Goal: Communication & Community: Answer question/provide support

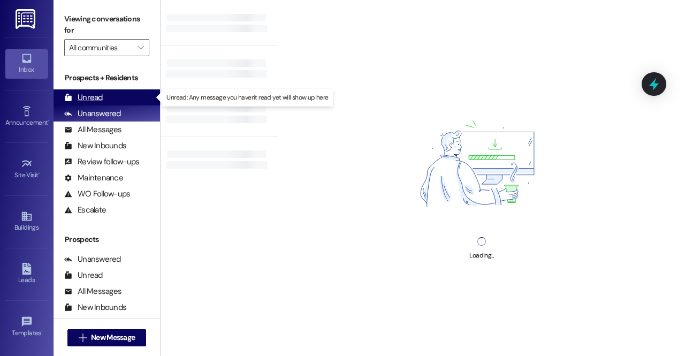
click at [107, 97] on div "Unread (0)" at bounding box center [107, 97] width 107 height 16
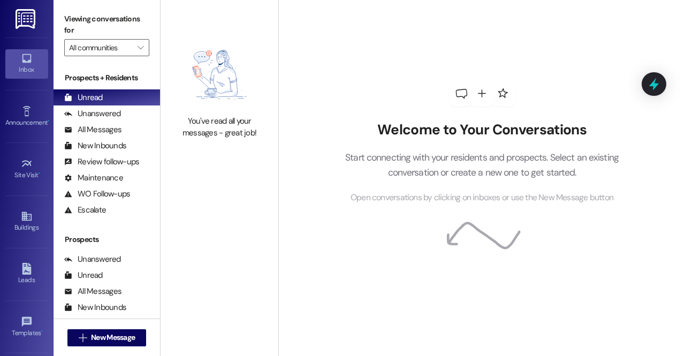
click at [569, 86] on div "Welcome to Your Conversations Start connecting with your residents and prospect…" at bounding box center [482, 142] width 321 height 285
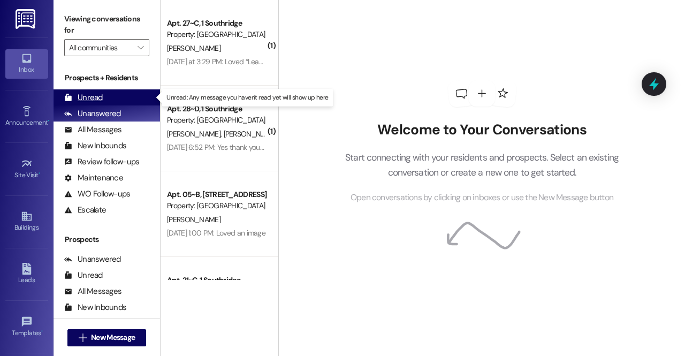
click at [112, 96] on div "Unread (0)" at bounding box center [107, 97] width 107 height 16
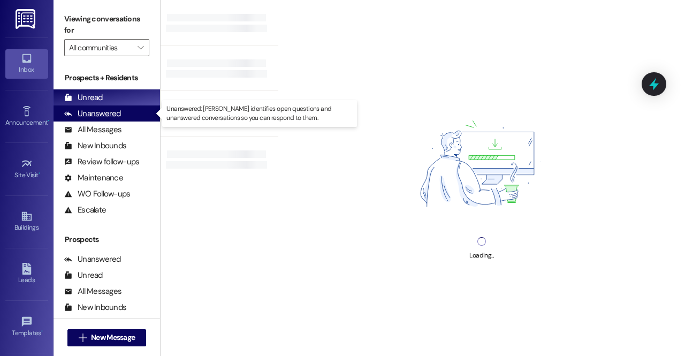
click at [105, 112] on div "Unanswered" at bounding box center [92, 113] width 57 height 11
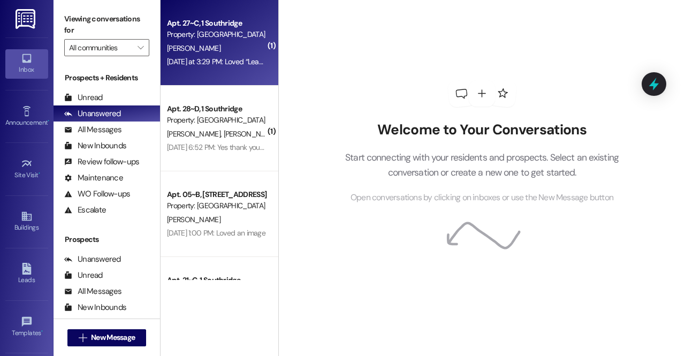
click at [217, 33] on div "Property: Southridge" at bounding box center [216, 34] width 99 height 11
click at [227, 54] on div "J. Shin" at bounding box center [216, 48] width 101 height 13
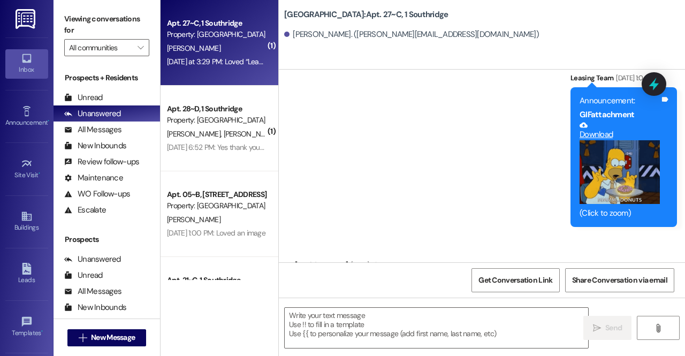
scroll to position [76782, 0]
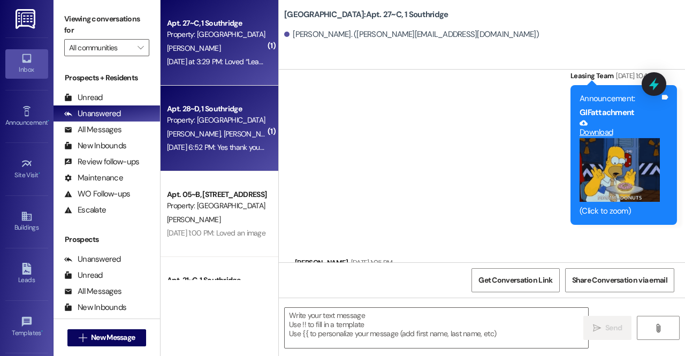
click at [185, 106] on div "Apt. 28~D, 1 Southridge" at bounding box center [216, 108] width 99 height 11
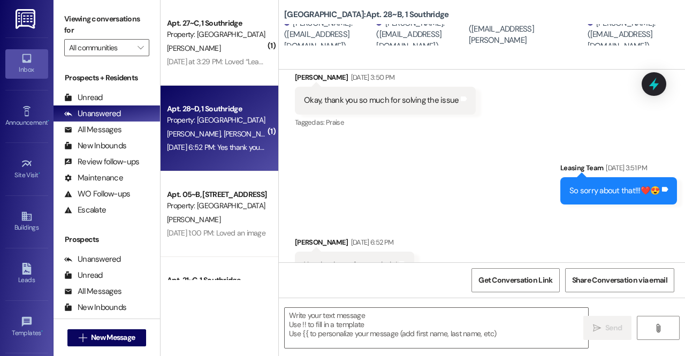
scroll to position [281, 0]
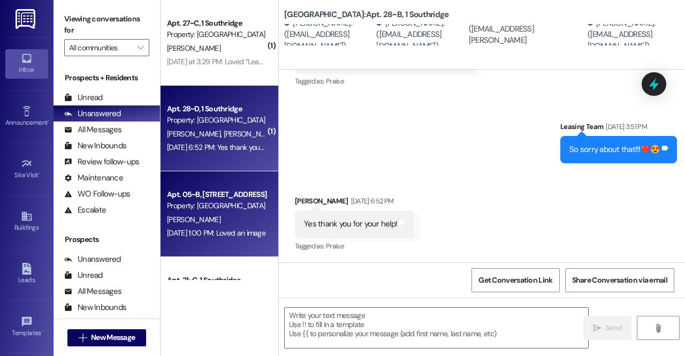
click at [196, 212] on div "Apt. 05~B, 1 Park Place Property: Park Place" at bounding box center [216, 200] width 101 height 25
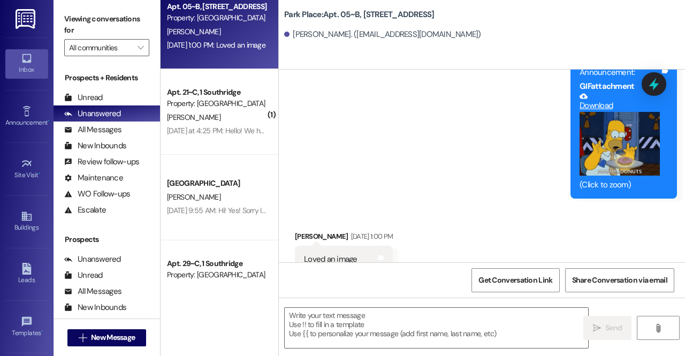
scroll to position [190, 0]
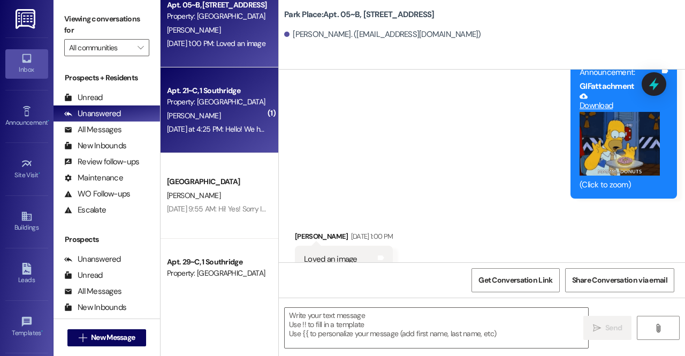
click at [211, 117] on div "M. Mortensen" at bounding box center [216, 115] width 101 height 13
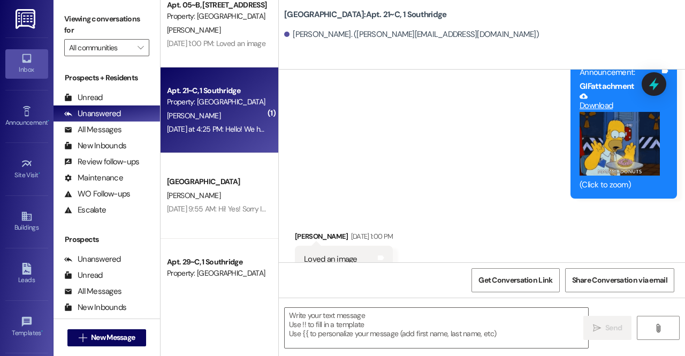
scroll to position [0, 0]
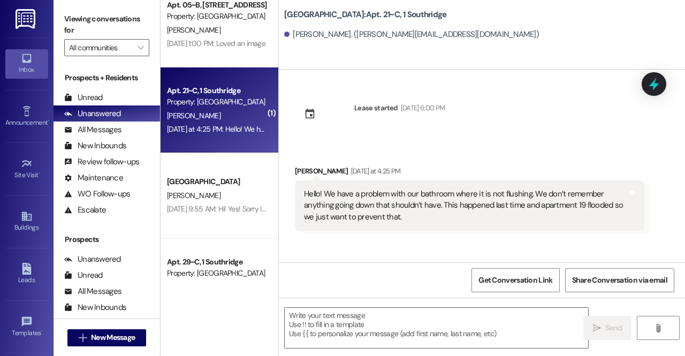
click at [283, 157] on div "Southridge: Apt. 21~C, 1 Southridge Meghan Mortensen. (meg.mortensen12@gmail.co…" at bounding box center [481, 178] width 407 height 356
click at [388, 148] on div "Received via SMS Meghan Mortensen Yesterday at 4:25 PM Hello! We have a problem…" at bounding box center [482, 189] width 406 height 97
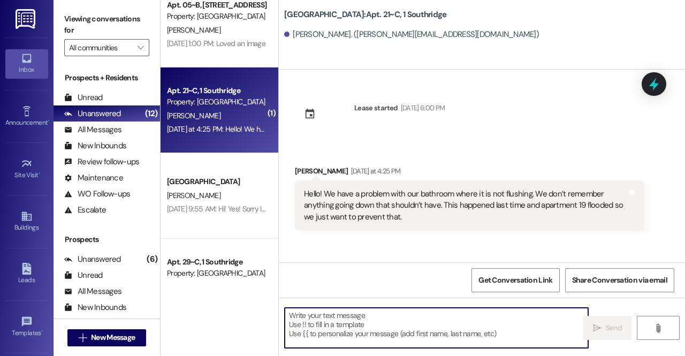
click at [392, 333] on textarea at bounding box center [437, 328] width 304 height 40
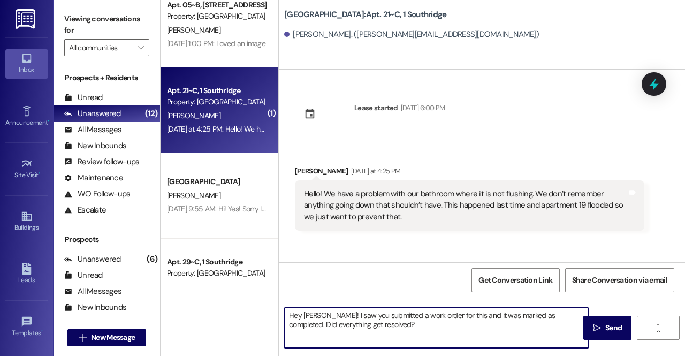
click at [455, 319] on textarea "Hey Meghan! I saw you submitted a work order for this and it was marked as comp…" at bounding box center [437, 328] width 304 height 40
click at [457, 316] on textarea "Hey Meghan! I saw you submitted a work order for this and it was marked as comp…" at bounding box center [437, 328] width 304 height 40
click at [548, 323] on textarea "Hey Meghan! I saw you submitted a work order for this, thanks for doing that so…" at bounding box center [437, 328] width 304 height 40
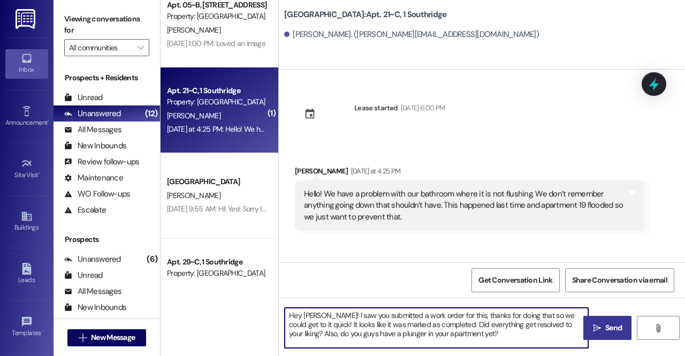
type textarea "Hey Meghan! I saw you submitted a work order for this, thanks for doing that so…"
click at [607, 332] on span "Send" at bounding box center [613, 327] width 17 height 11
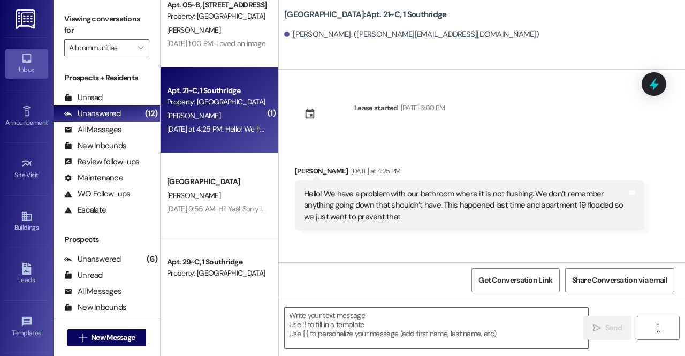
scroll to position [74, 0]
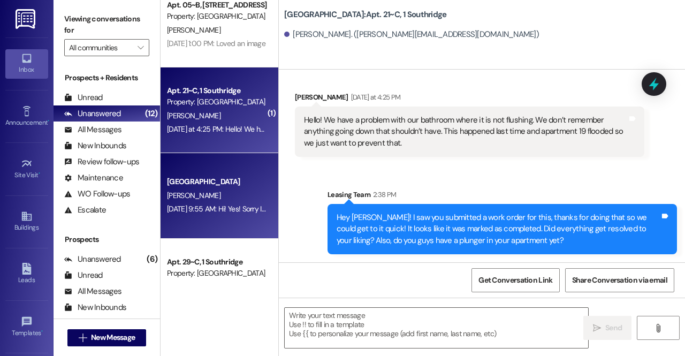
click at [236, 203] on div "Sep 17, 2025 at 9:55 AM: Hi! Yes! Sorry I didn't get back with you sooner, I wa…" at bounding box center [216, 208] width 101 height 13
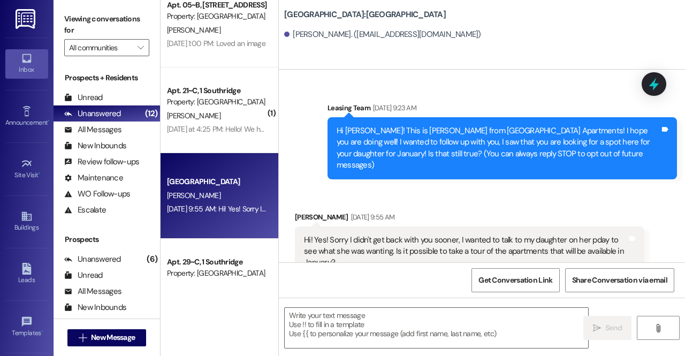
scroll to position [11, 0]
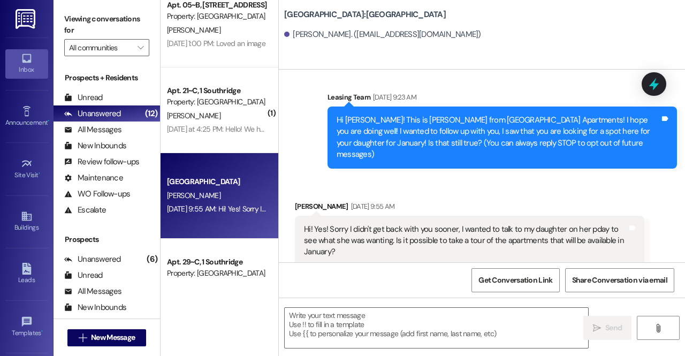
click at [208, 282] on div "( 1 ) Apt. 27~C, 1 Southridge Property: Southridge J. Shin Yesterday at 3:29 PM…" at bounding box center [220, 178] width 118 height 356
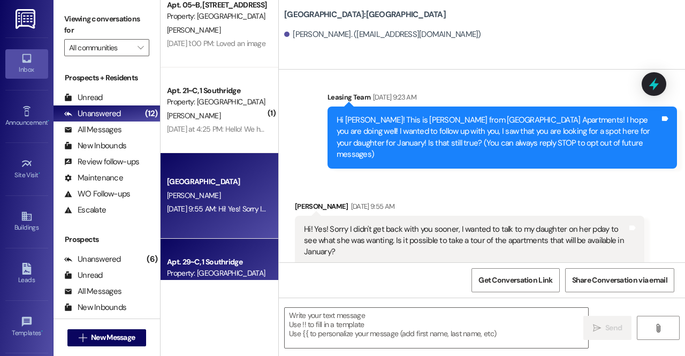
click at [210, 261] on div "Apt. 29~C, 1 Southridge" at bounding box center [216, 261] width 99 height 11
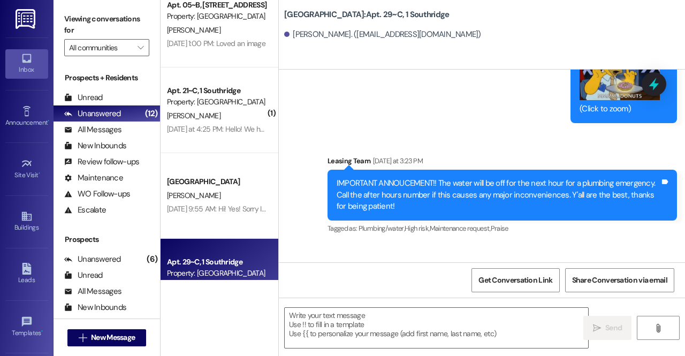
scroll to position [1288, 0]
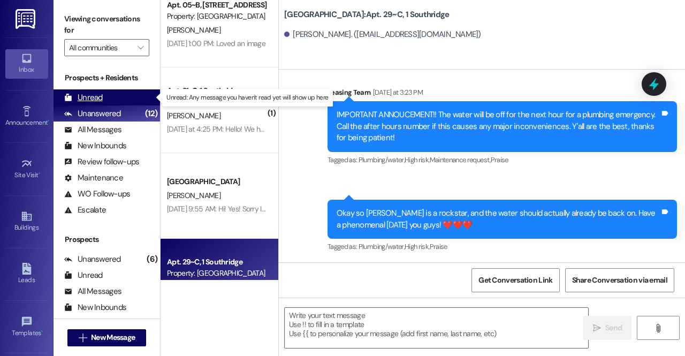
click at [92, 102] on div "Unread" at bounding box center [83, 97] width 39 height 11
